Goal: Information Seeking & Learning: Find specific fact

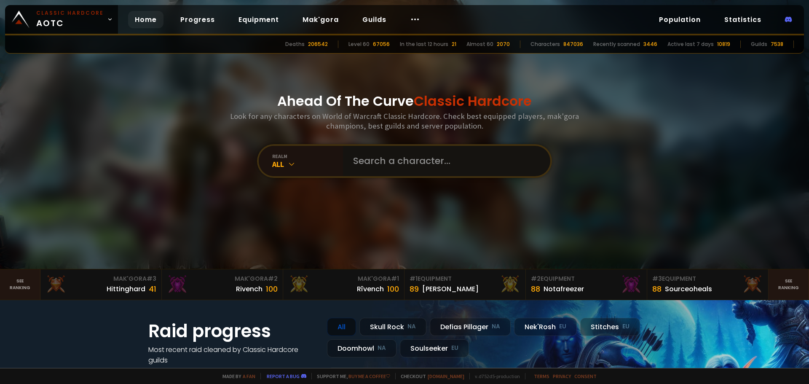
click at [377, 164] on input "text" at bounding box center [444, 161] width 192 height 30
paste input "Warnoobi"
type input "Warnoobi"
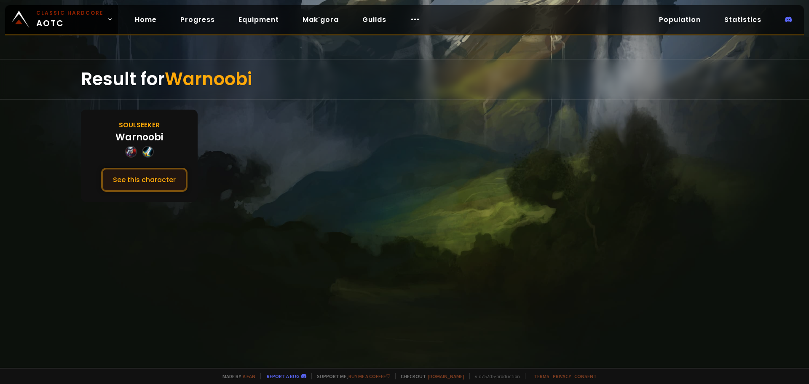
click at [153, 186] on button "See this character" at bounding box center [144, 180] width 86 height 24
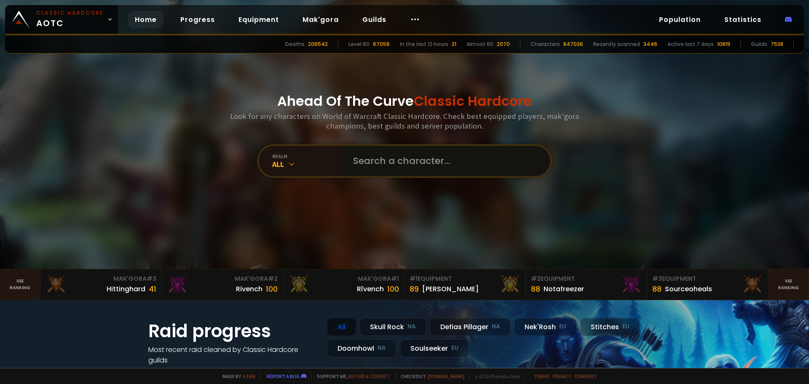
click at [376, 161] on input "text" at bounding box center [444, 161] width 192 height 30
paste input "Grookshank"
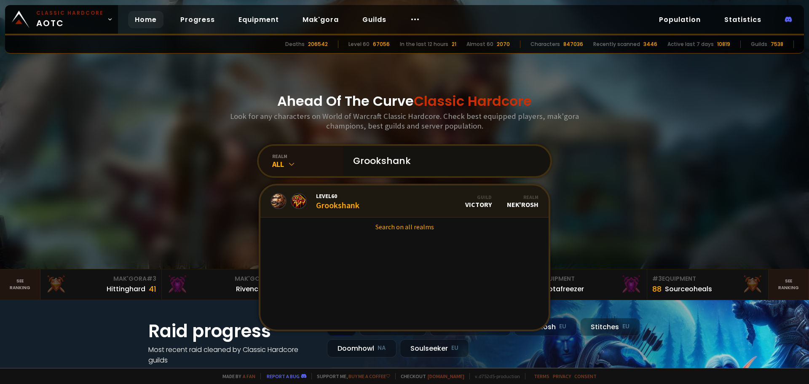
type input "Grookshank"
click at [359, 204] on link "Level 60 Grookshank Guild Victory Realm Nek'Rosh" at bounding box center [404, 201] width 288 height 32
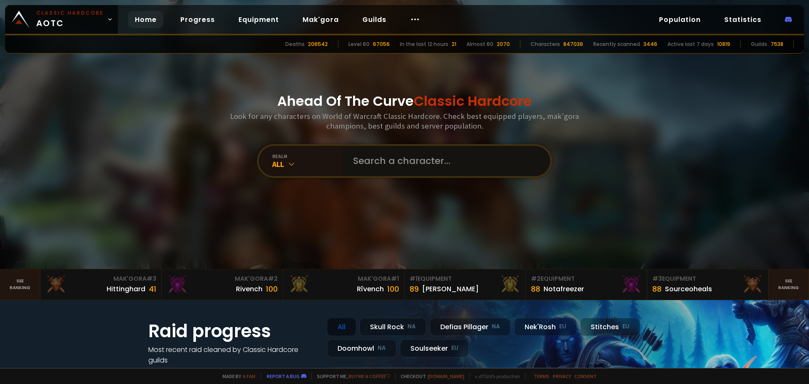
click at [383, 153] on input "text" at bounding box center [444, 161] width 192 height 30
paste input "Grookshank"
type input "Grookshank"
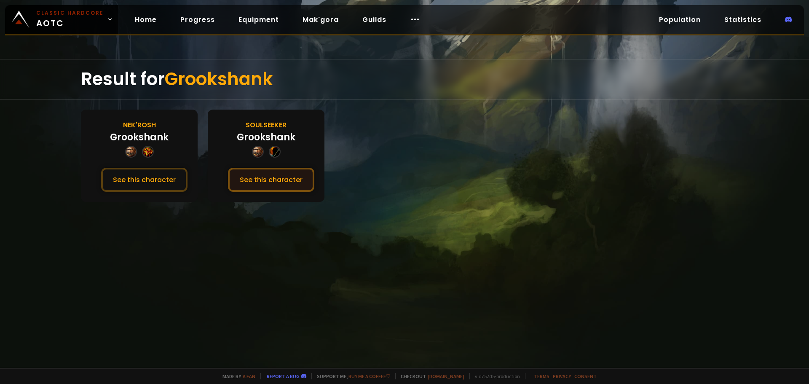
click at [289, 174] on button "See this character" at bounding box center [271, 180] width 86 height 24
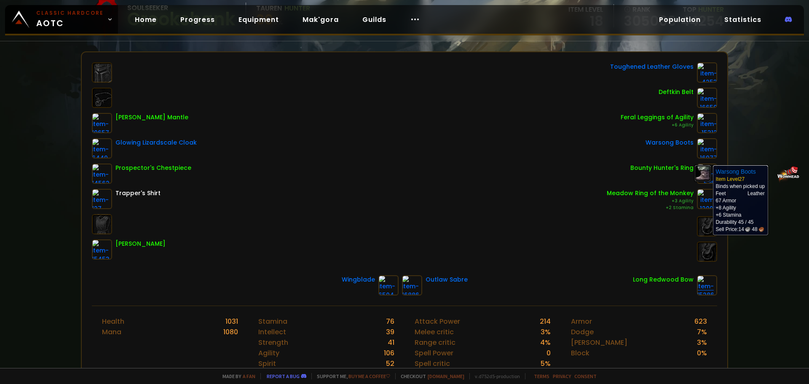
scroll to position [126, 0]
